Goal: Find specific page/section: Find specific page/section

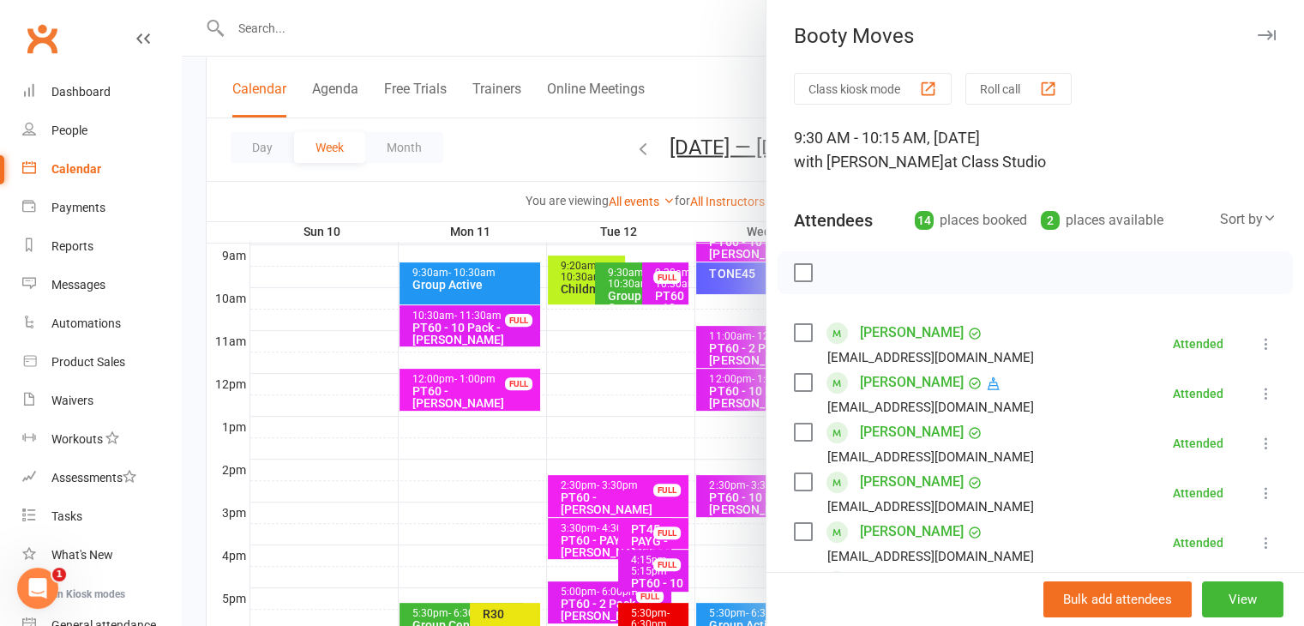
click at [1258, 31] on icon "button" at bounding box center [1267, 35] width 18 height 10
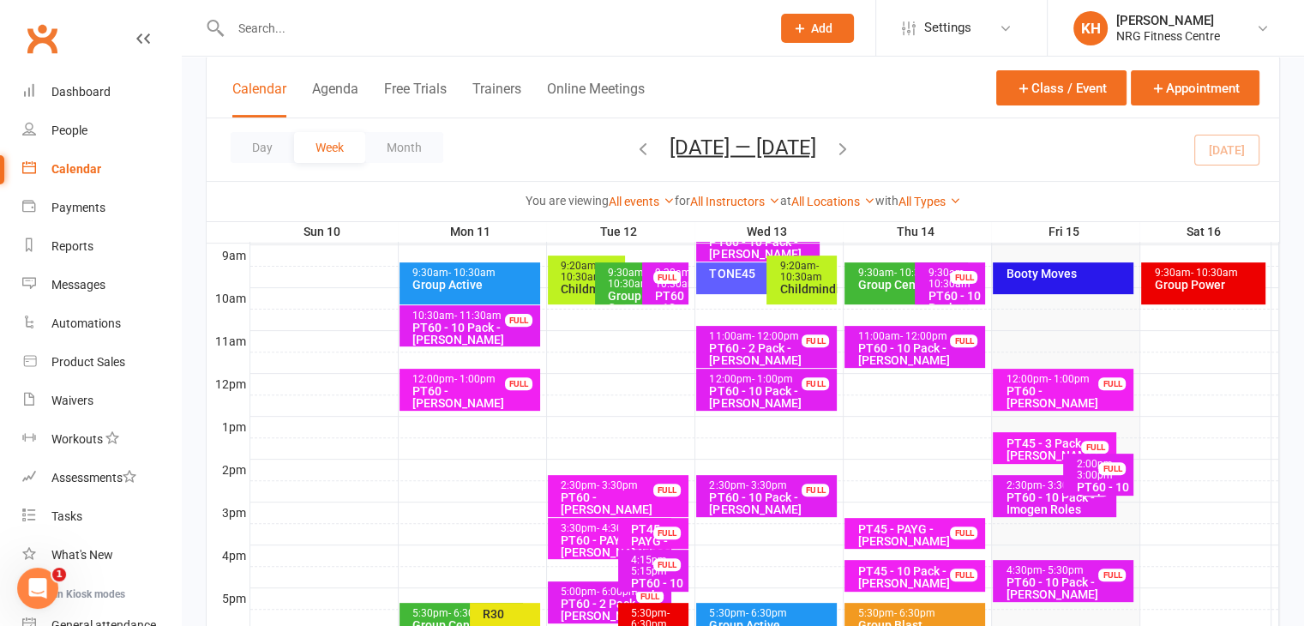
click at [852, 148] on icon "button" at bounding box center [843, 147] width 19 height 19
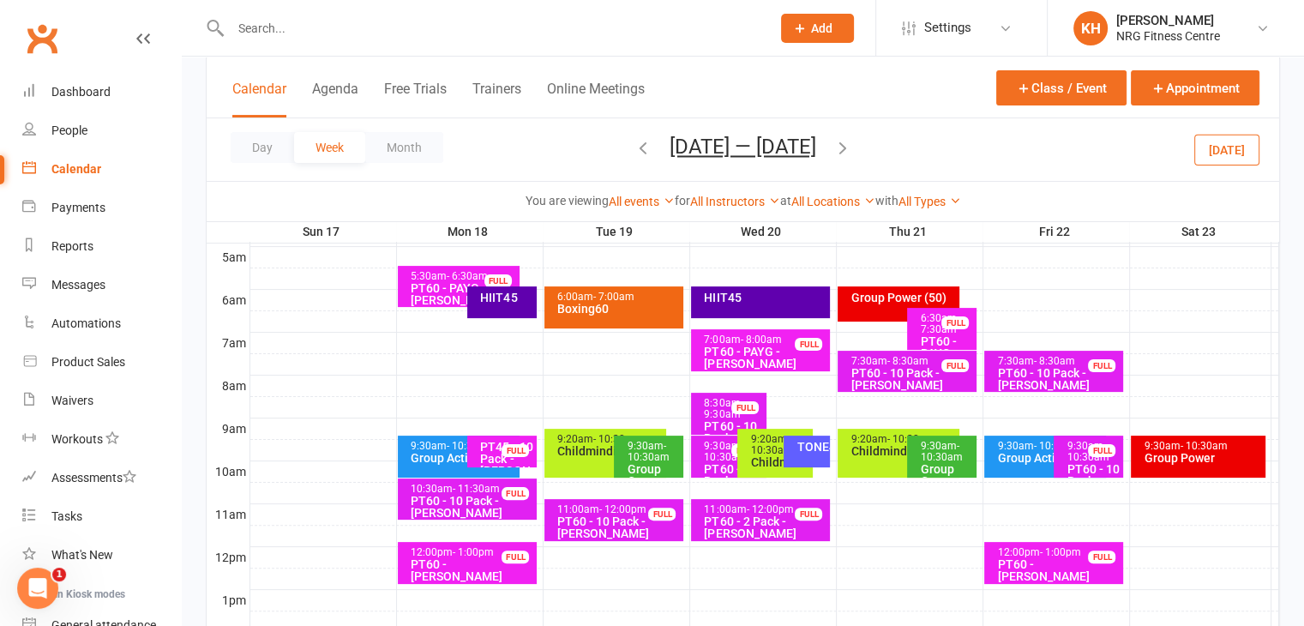
scroll to position [312, 0]
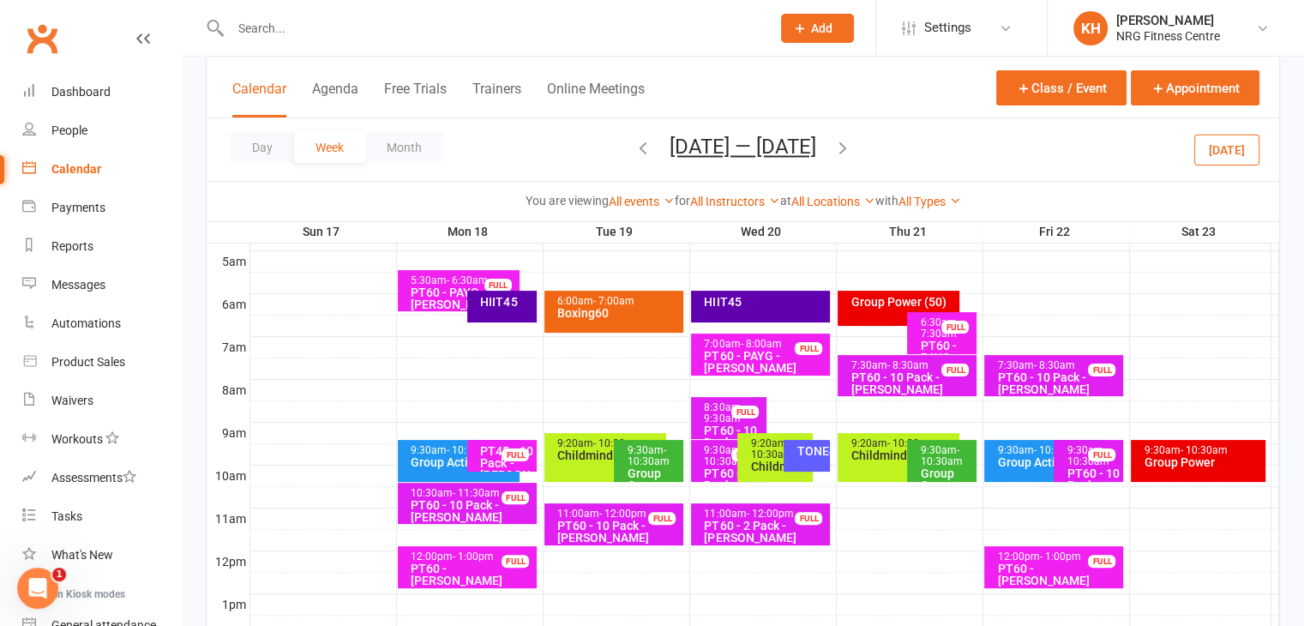
click at [509, 306] on div "HIIT45" at bounding box center [506, 302] width 54 height 12
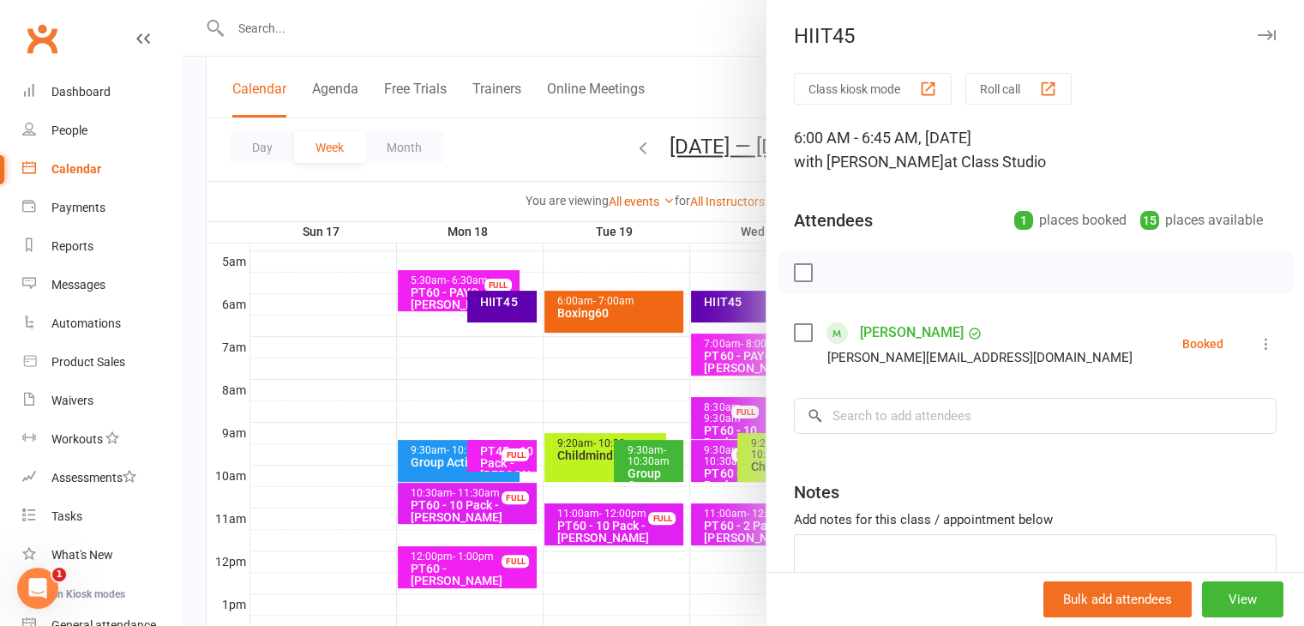
click at [1258, 33] on icon "button" at bounding box center [1267, 35] width 18 height 10
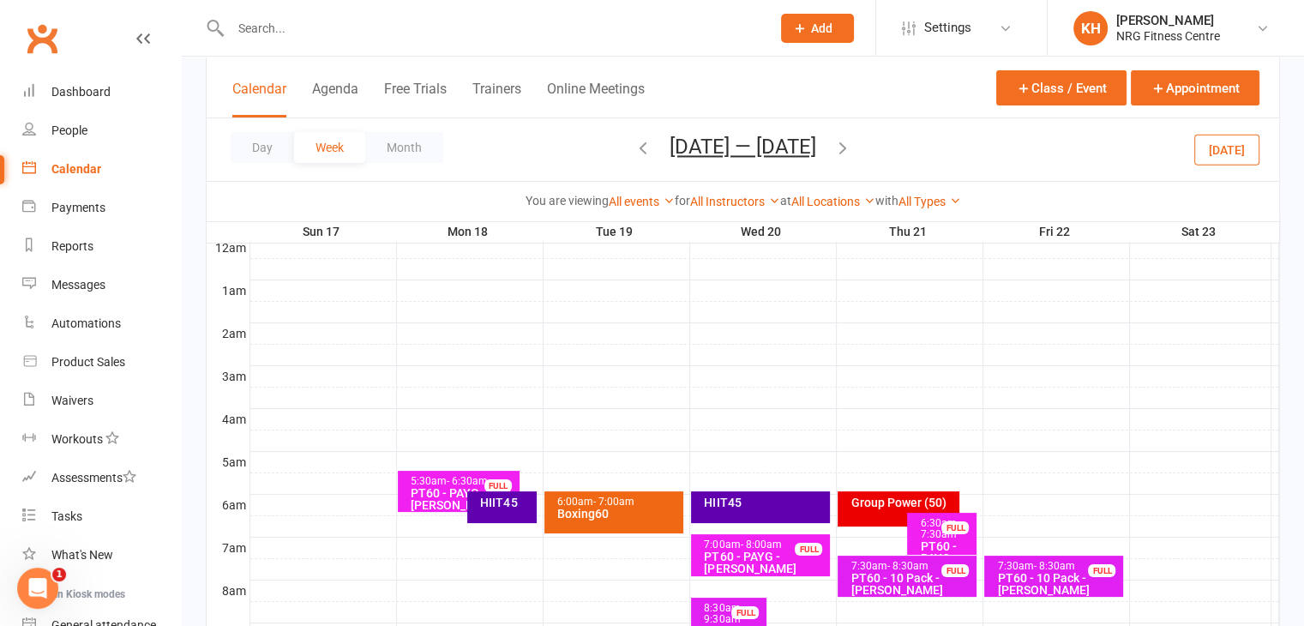
scroll to position [113, 0]
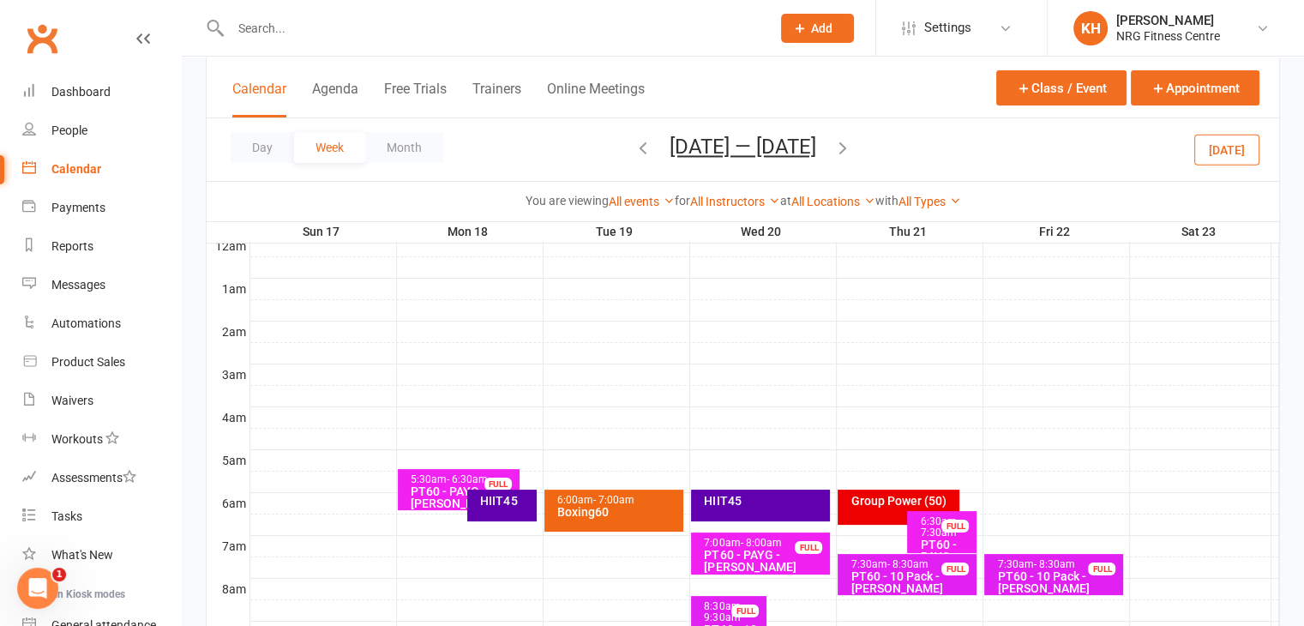
click at [280, 22] on input "text" at bounding box center [492, 28] width 533 height 24
type input "louis"
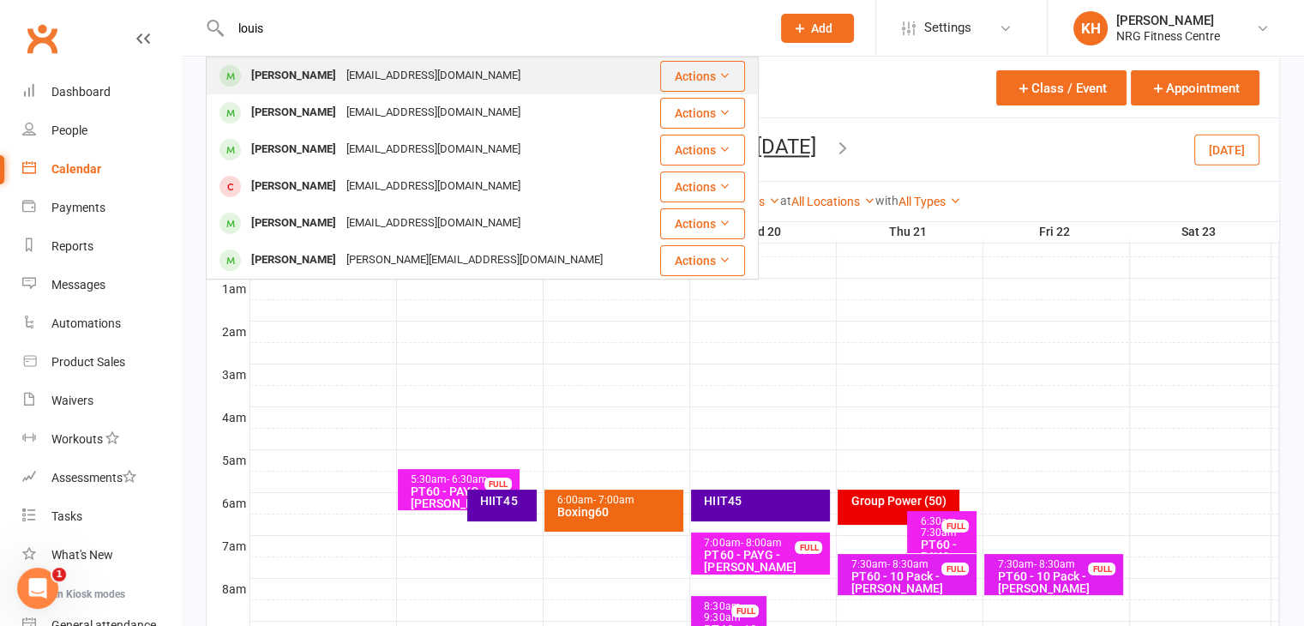
click at [332, 76] on div "[PERSON_NAME]" at bounding box center [293, 75] width 95 height 25
